Goal: Task Accomplishment & Management: Use online tool/utility

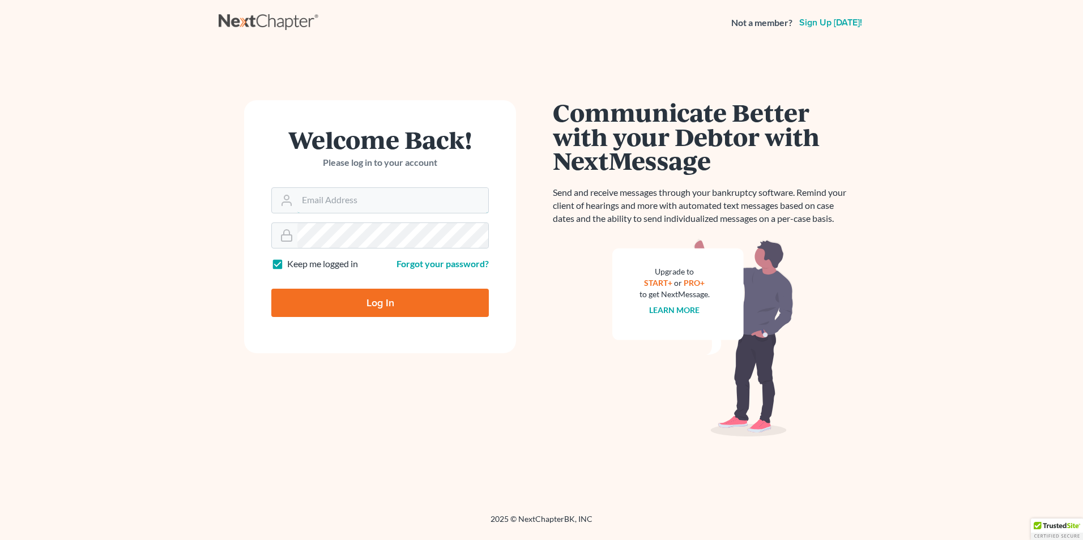
type input "[PERSON_NAME][EMAIL_ADDRESS][DOMAIN_NAME]"
click at [365, 296] on input "Log In" at bounding box center [379, 303] width 217 height 28
type input "Thinking..."
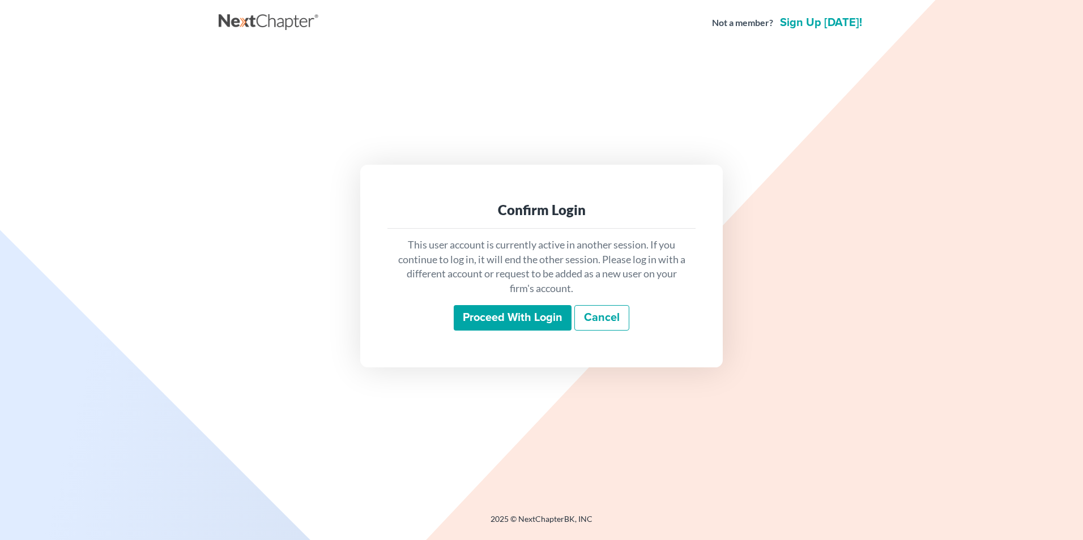
click at [530, 319] on input "Proceed with login" at bounding box center [513, 318] width 118 height 26
